Goal: Task Accomplishment & Management: Complete application form

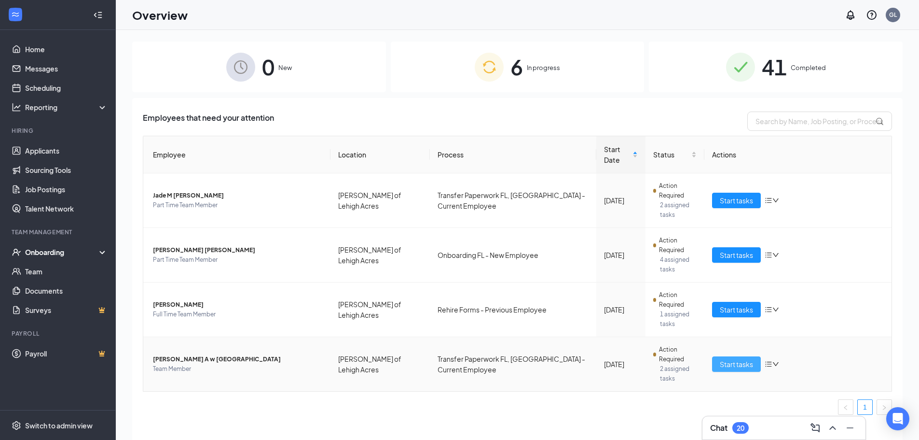
click at [735, 358] on span "Start tasks" at bounding box center [736, 363] width 33 height 11
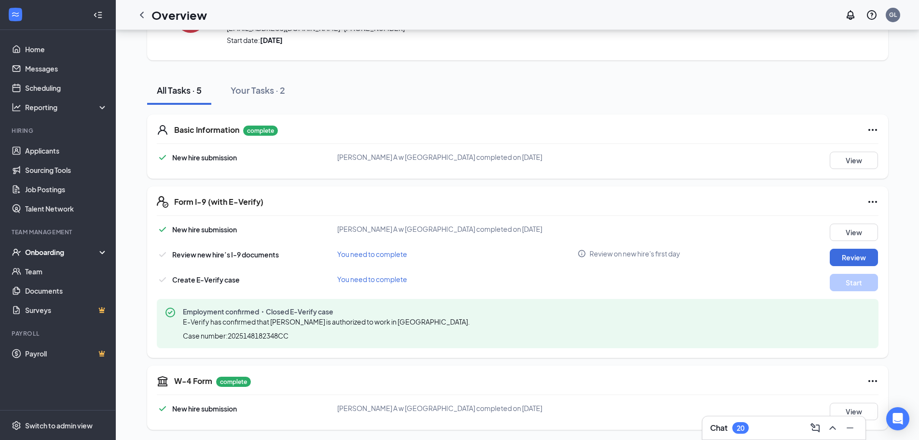
scroll to position [67, 0]
click at [862, 257] on button "Review" at bounding box center [854, 255] width 48 height 17
type input "[DATE]"
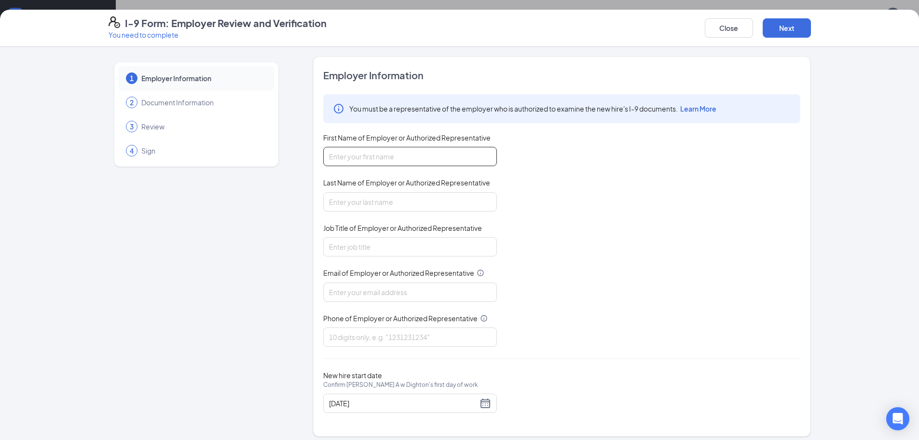
click at [403, 158] on input "First Name of Employer or Authorized Representative" at bounding box center [410, 156] width 174 height 19
drag, startPoint x: 391, startPoint y: 160, endPoint x: 349, endPoint y: 162, distance: 41.5
click at [349, 162] on input "[PERSON_NAME]" at bounding box center [410, 156] width 174 height 19
type input "[PERSON_NAME]"
click at [398, 206] on input "Last Name of Employer or Authorized Representative" at bounding box center [410, 201] width 174 height 19
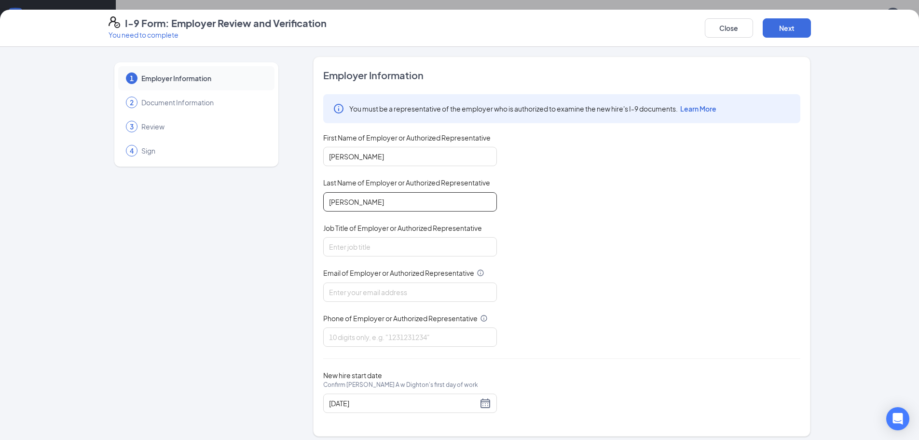
type input "[PERSON_NAME]"
type input "!"
type input "1st Assistant Manager"
click at [361, 291] on input "Email of Employer or Authorized Representative" at bounding box center [410, 291] width 174 height 19
type input "[EMAIL_ADDRESS][DOMAIN_NAME]"
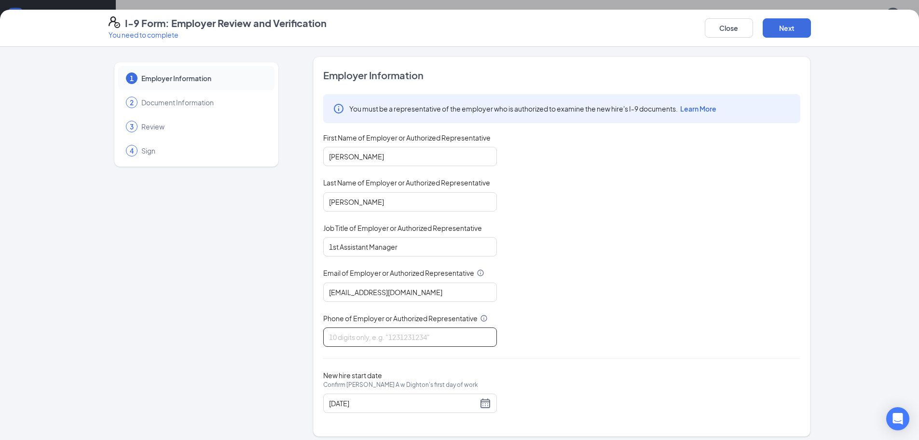
click at [361, 334] on input "Phone of Employer or Authorized Representative" at bounding box center [410, 336] width 174 height 19
type input "2393558908"
click at [789, 25] on button "Next" at bounding box center [787, 27] width 48 height 19
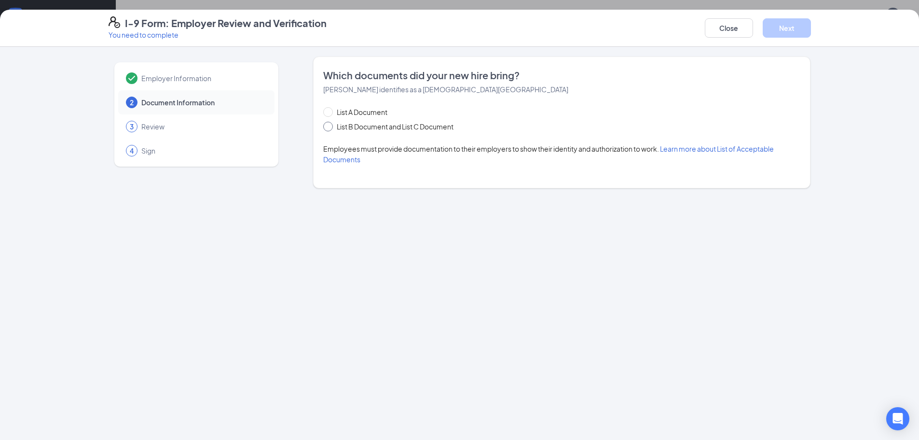
click at [334, 128] on span "List B Document and List C Document" at bounding box center [395, 126] width 124 height 11
click at [330, 128] on input "List B Document and List C Document" at bounding box center [326, 125] width 7 height 7
radio input "true"
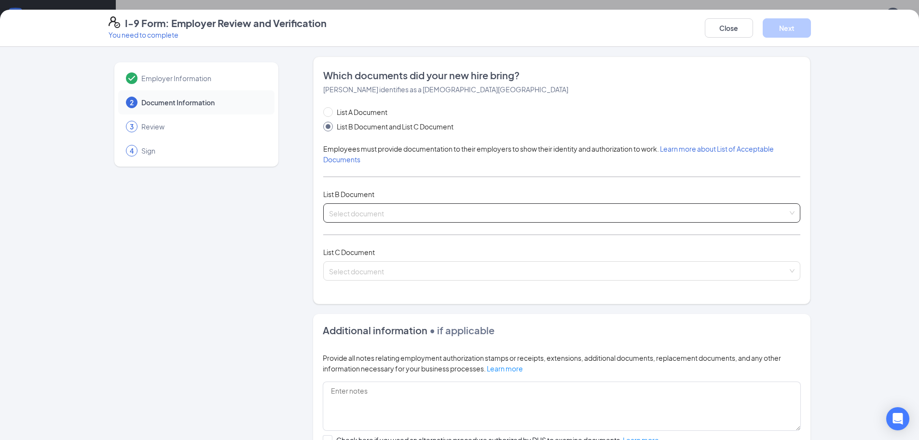
click at [397, 209] on input "search" at bounding box center [558, 211] width 459 height 14
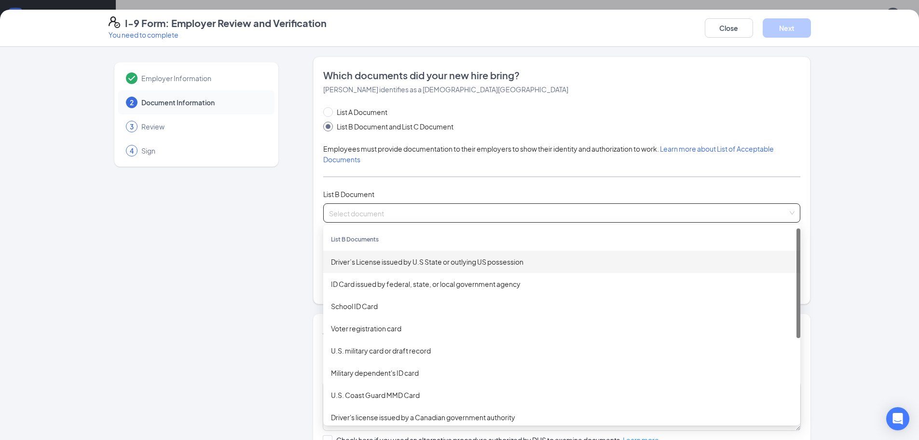
click at [399, 263] on div "Driver’s License issued by U.S State or outlying US possession" at bounding box center [562, 261] width 462 height 11
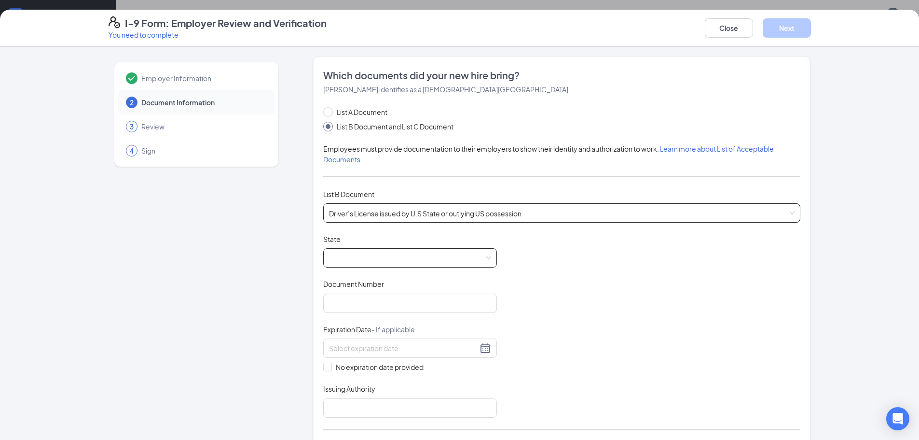
click at [384, 262] on span at bounding box center [410, 257] width 162 height 18
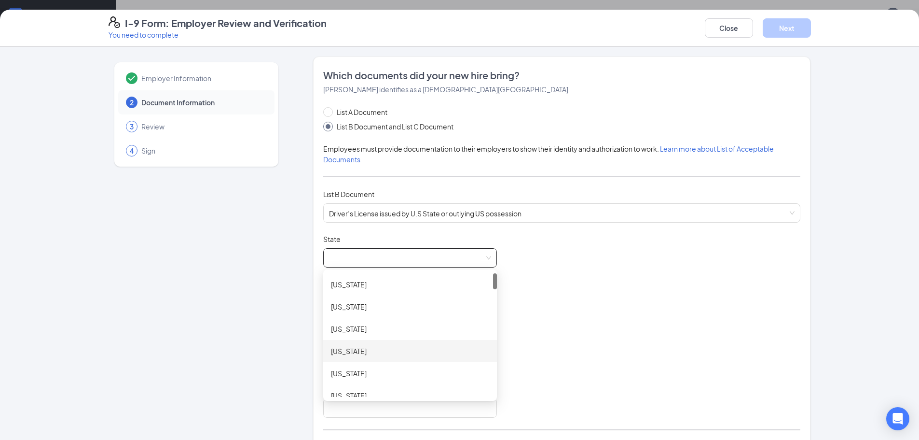
scroll to position [145, 0]
click at [346, 365] on div "[US_STATE]" at bounding box center [410, 361] width 158 height 11
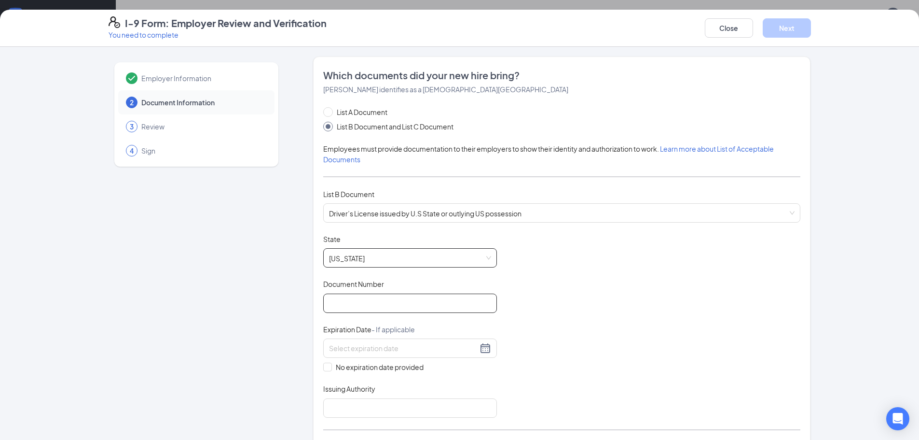
click at [375, 299] on input "Document Number" at bounding box center [410, 302] width 174 height 19
click at [403, 309] on input "Document Number" at bounding box center [410, 302] width 174 height 19
type input "d"
type input "D611-582-14-300-0"
click at [382, 350] on input at bounding box center [403, 348] width 149 height 11
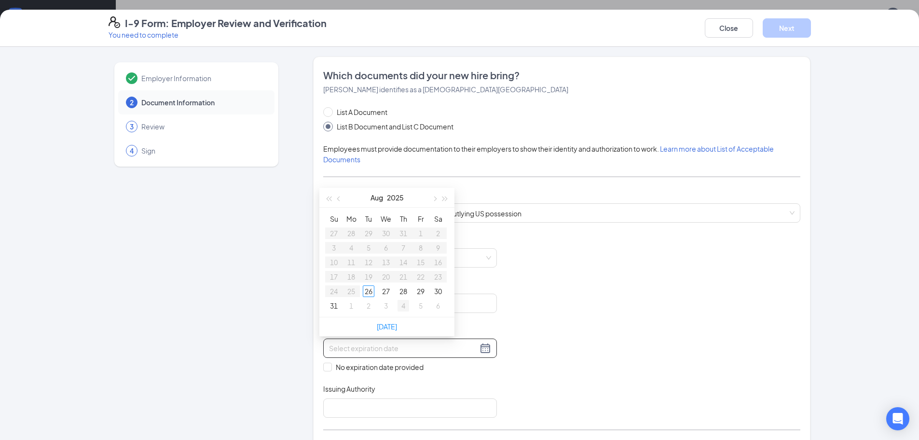
type input "[DATE]"
click at [480, 348] on div at bounding box center [410, 348] width 162 height 12
type input "[DATE]"
click at [444, 198] on span "button" at bounding box center [445, 198] width 5 height 5
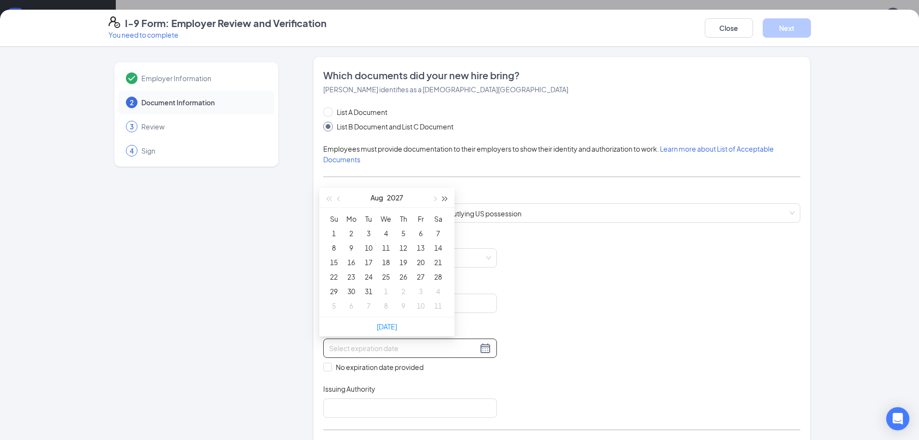
click at [444, 198] on span "button" at bounding box center [445, 198] width 5 height 5
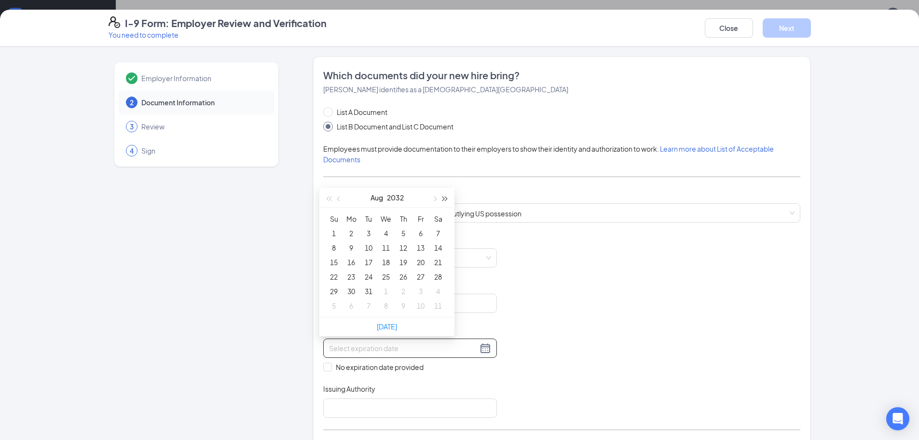
click at [444, 198] on span "button" at bounding box center [445, 198] width 5 height 5
click at [340, 196] on span "button" at bounding box center [339, 198] width 5 height 5
type input "[DATE]"
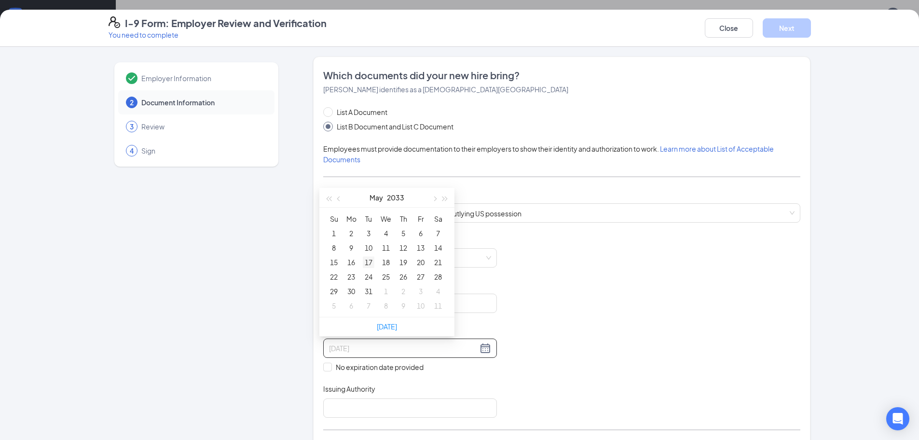
click at [367, 260] on div "17" at bounding box center [369, 262] width 12 height 12
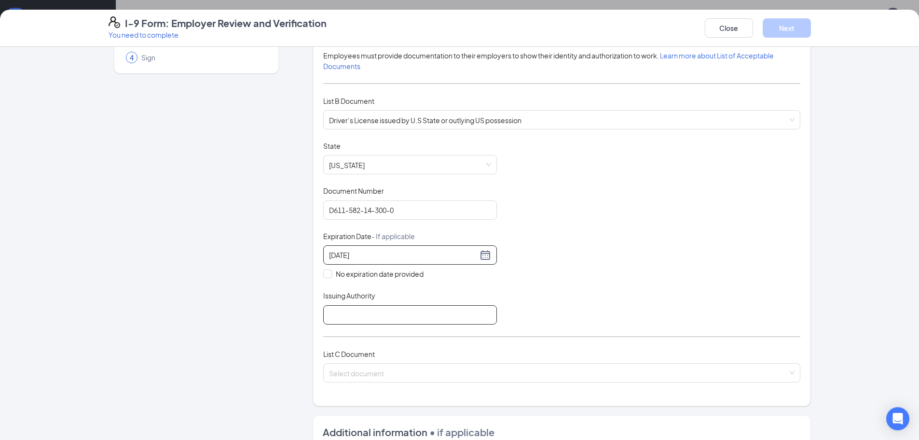
scroll to position [96, 0]
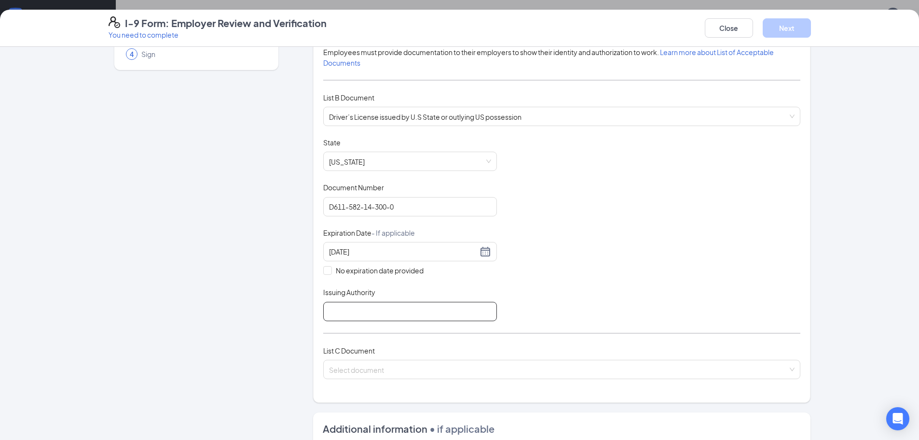
click at [387, 312] on input "Issuing Authority" at bounding box center [410, 311] width 174 height 19
type input "State of [US_STATE]"
click at [434, 373] on input "search" at bounding box center [558, 367] width 459 height 14
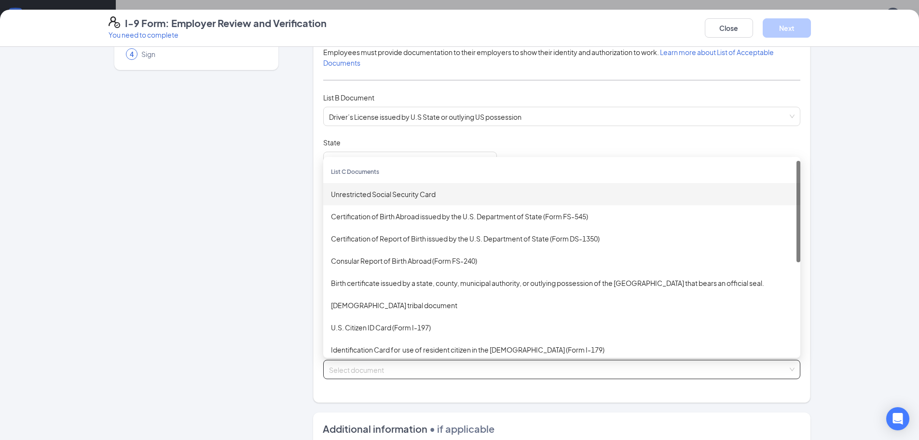
click at [410, 196] on div "Unrestricted Social Security Card" at bounding box center [562, 194] width 462 height 11
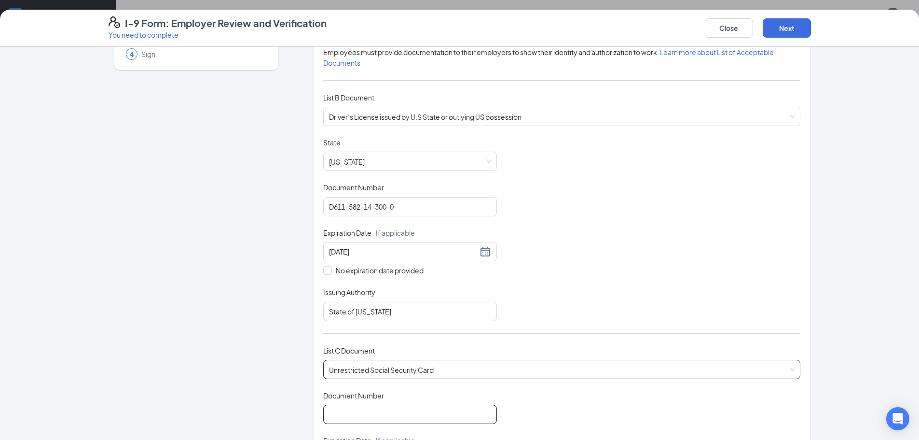
click at [405, 413] on input "Document Number" at bounding box center [410, 413] width 174 height 19
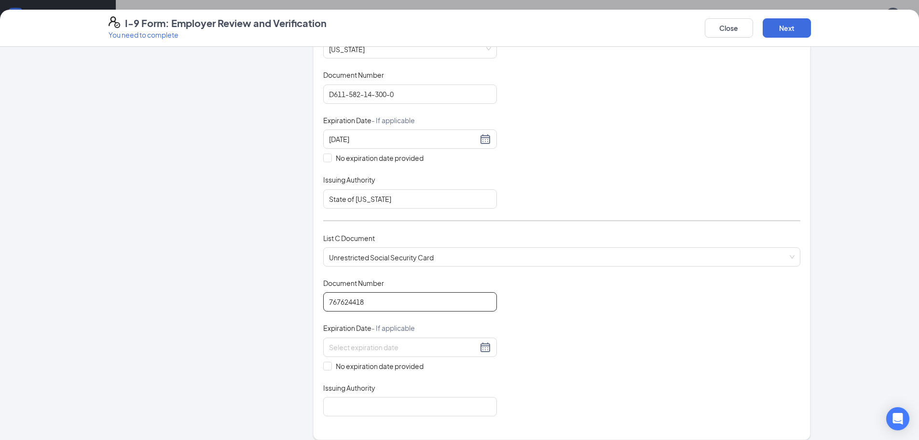
scroll to position [241, 0]
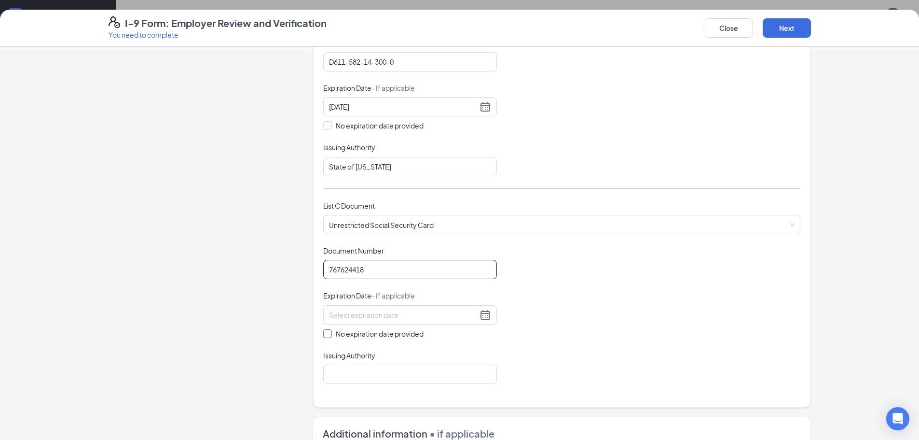
type input "767624418"
click at [326, 336] on span at bounding box center [327, 333] width 9 height 9
click at [326, 336] on input "No expiration date provided" at bounding box center [326, 332] width 7 height 7
checkbox input "true"
click at [349, 375] on input "Issuing Authority" at bounding box center [410, 375] width 174 height 19
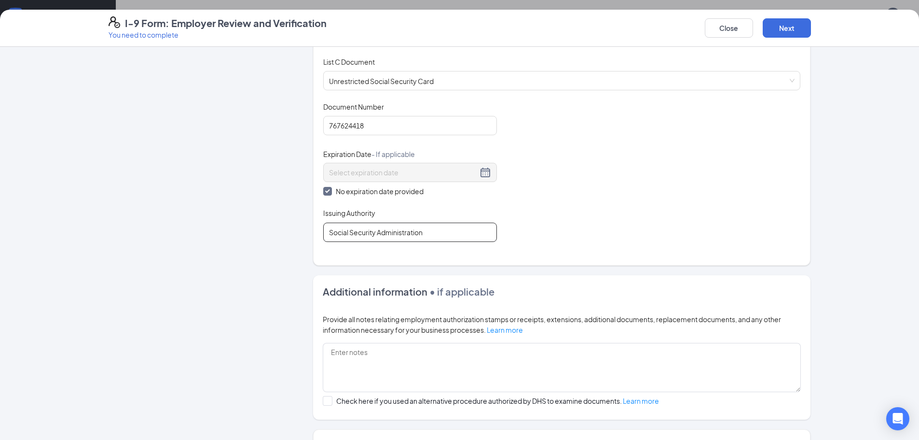
scroll to position [386, 0]
type input "Social Security Administration"
click at [781, 24] on button "Next" at bounding box center [787, 27] width 48 height 19
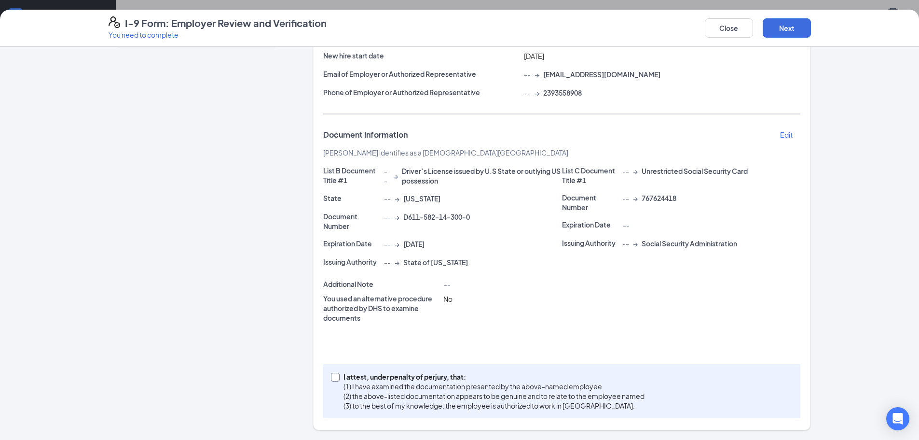
click at [331, 376] on input "I attest, under penalty of [PERSON_NAME], that: (1) I have examined the documen…" at bounding box center [334, 375] width 7 height 7
checkbox input "true"
click at [772, 29] on button "Next" at bounding box center [787, 27] width 48 height 19
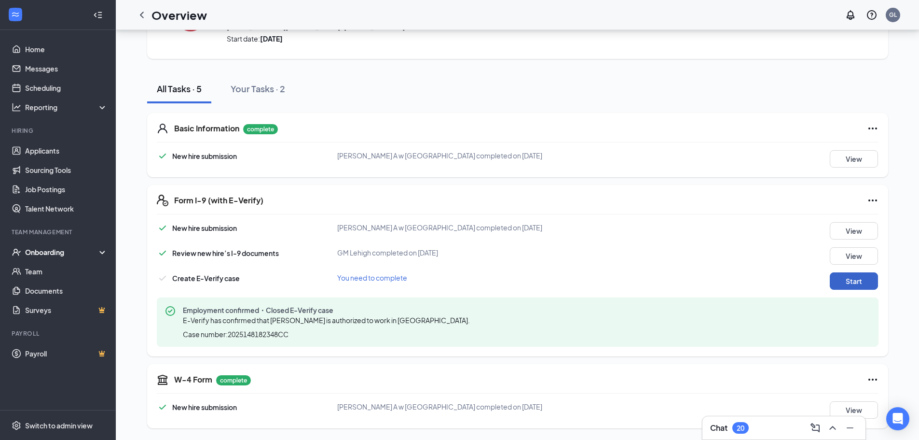
click at [842, 284] on button "Start" at bounding box center [854, 280] width 48 height 17
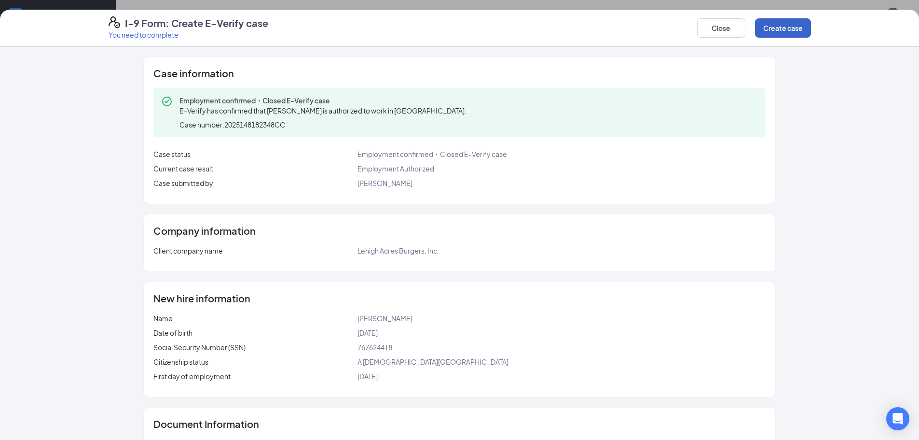
click at [785, 31] on button "Create case" at bounding box center [783, 27] width 56 height 19
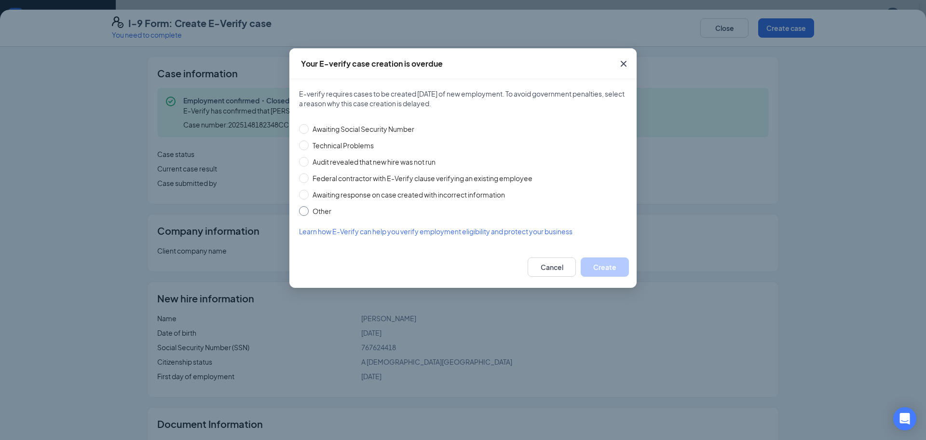
click at [310, 211] on span "Other" at bounding box center [322, 211] width 27 height 11
click at [309, 211] on input "Other" at bounding box center [304, 211] width 10 height 10
radio input "true"
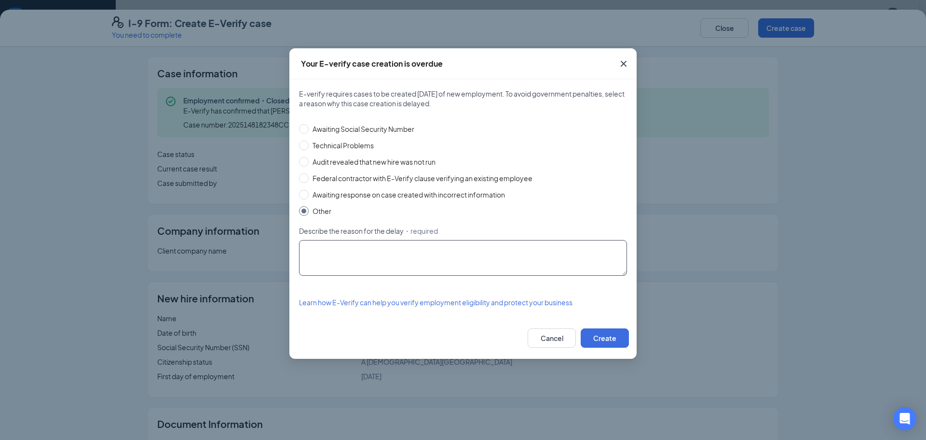
click at [393, 253] on textarea "Describe the reason for the delay ・required" at bounding box center [463, 258] width 328 height 36
type textarea "Delayed Transfer Of Employee"
click at [320, 131] on span "Awaiting Social Security Number" at bounding box center [364, 129] width 110 height 11
click at [309, 131] on input "Awaiting Social Security Number" at bounding box center [304, 129] width 10 height 10
radio input "true"
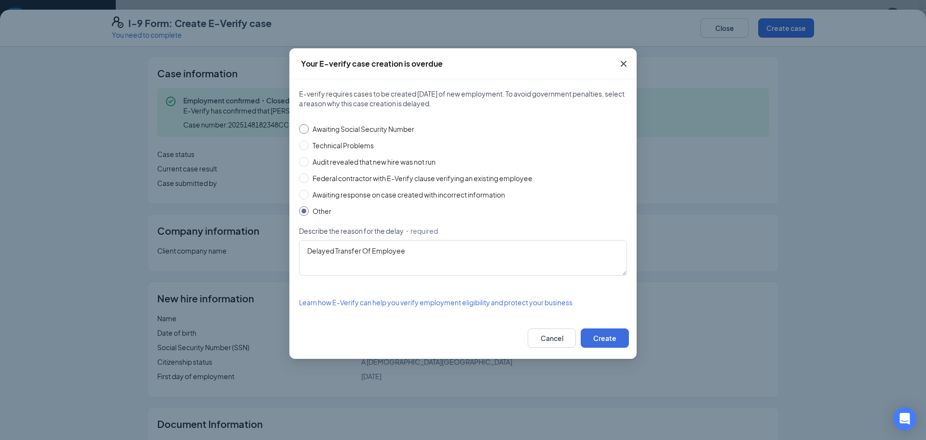
radio input "false"
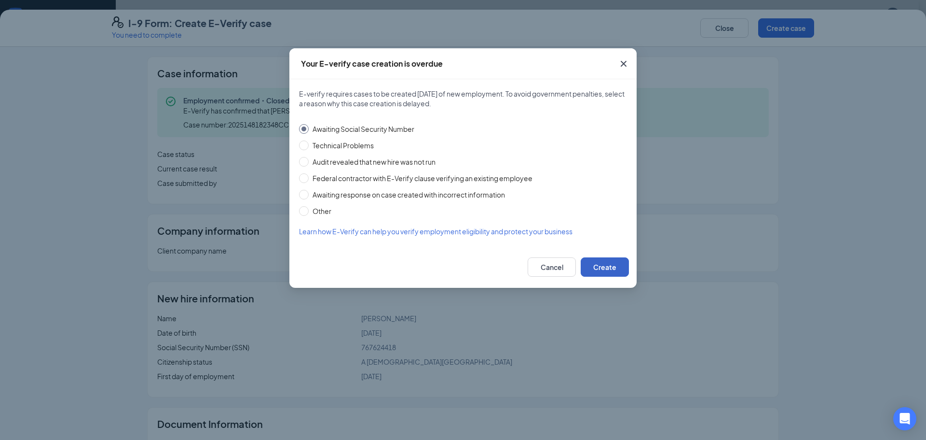
click at [607, 271] on button "Create" at bounding box center [605, 266] width 48 height 19
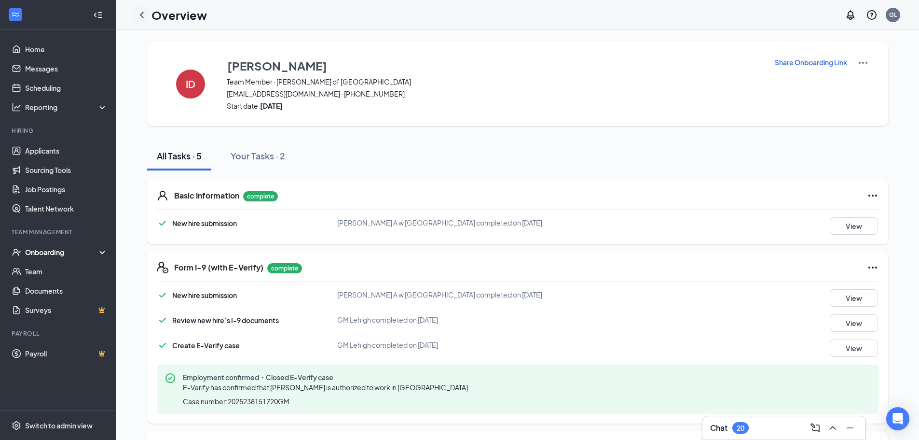
click at [147, 14] on icon "ChevronLeft" at bounding box center [142, 15] width 12 height 12
